Goal: Navigation & Orientation: Find specific page/section

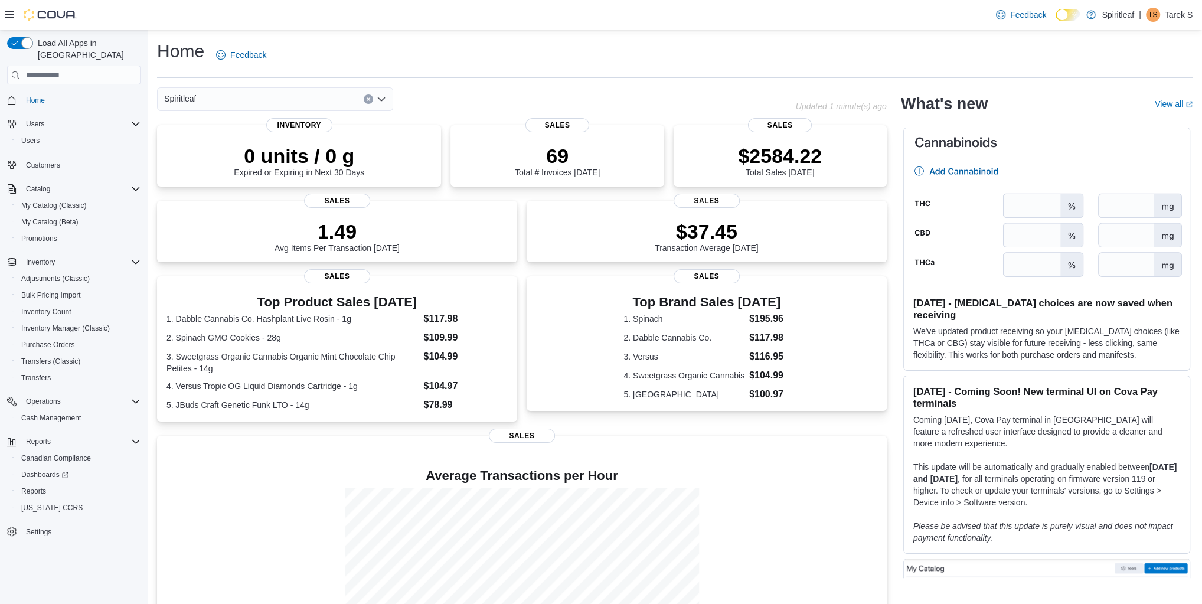
click at [466, 45] on div "Home Feedback" at bounding box center [675, 55] width 1036 height 31
